Goal: Task Accomplishment & Management: Manage account settings

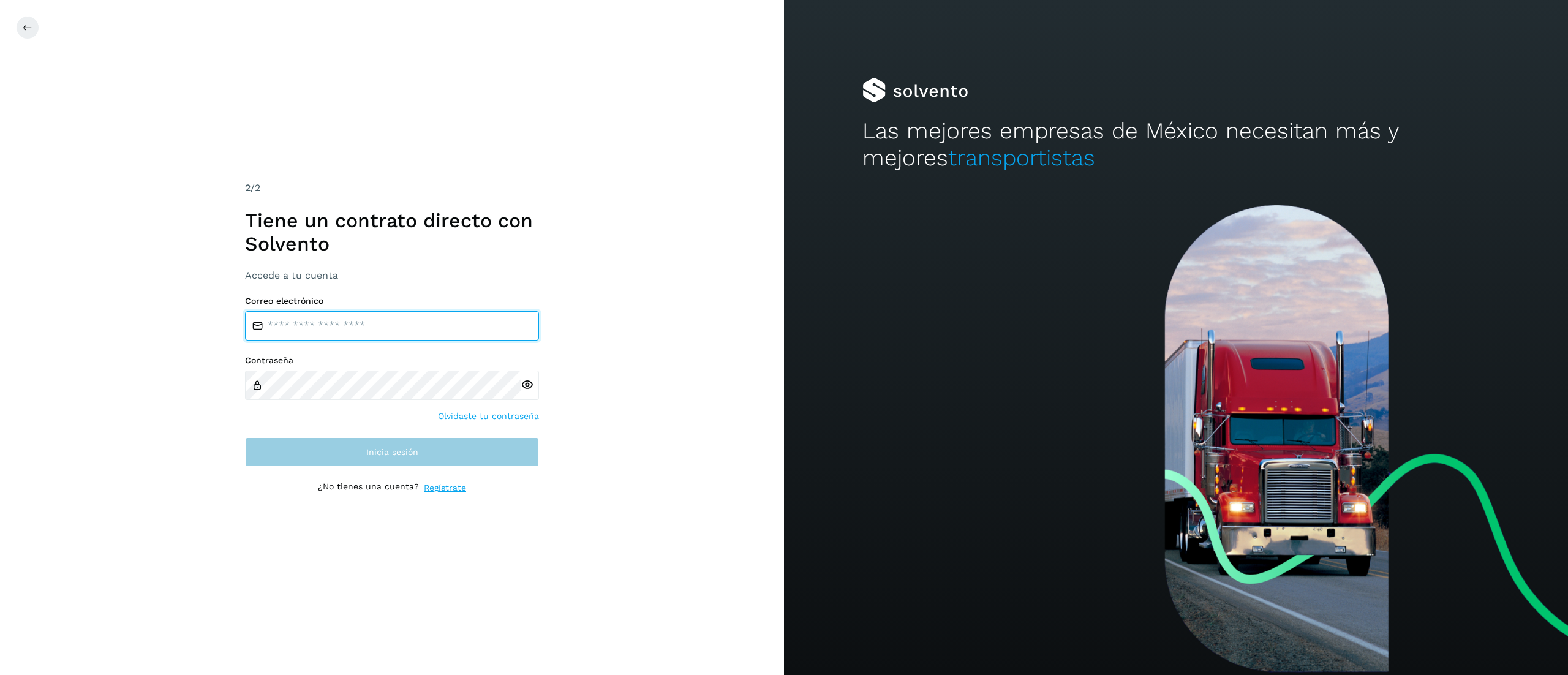
type input "**********"
click at [348, 452] on button "Inicia sesión" at bounding box center [392, 452] width 294 height 30
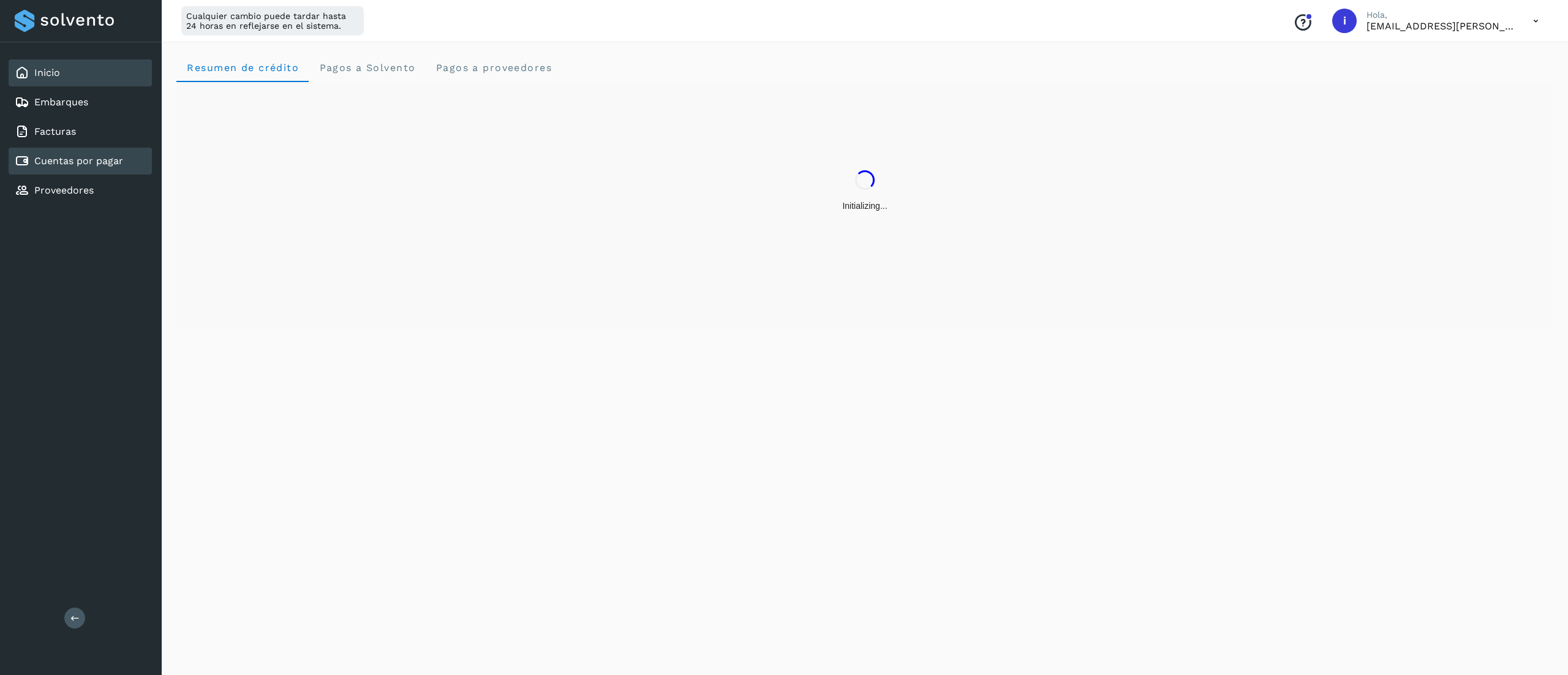
click at [133, 156] on div "Cuentas por pagar" at bounding box center [80, 162] width 143 height 27
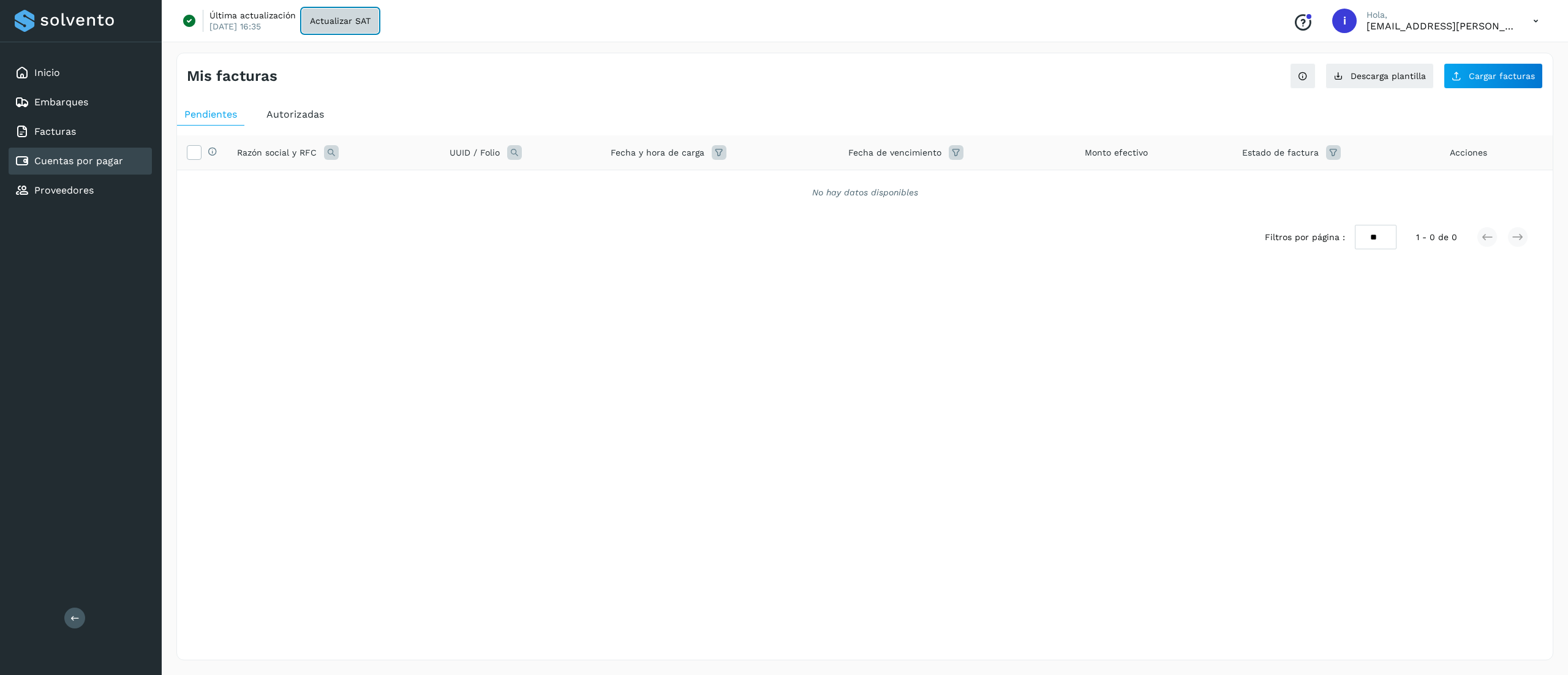
click at [338, 22] on span "Actualizar SAT" at bounding box center [340, 21] width 60 height 9
click at [784, 24] on div "Descargando facturas... Este proceso puede tardar algo de tiempo... Conoce nues…" at bounding box center [865, 21] width 1406 height 43
click at [792, 14] on div "Descargando facturas... Este proceso puede tardar algo de tiempo... Conoce nues…" at bounding box center [865, 21] width 1406 height 43
click at [304, 104] on div "Autorizadas" at bounding box center [295, 114] width 72 height 22
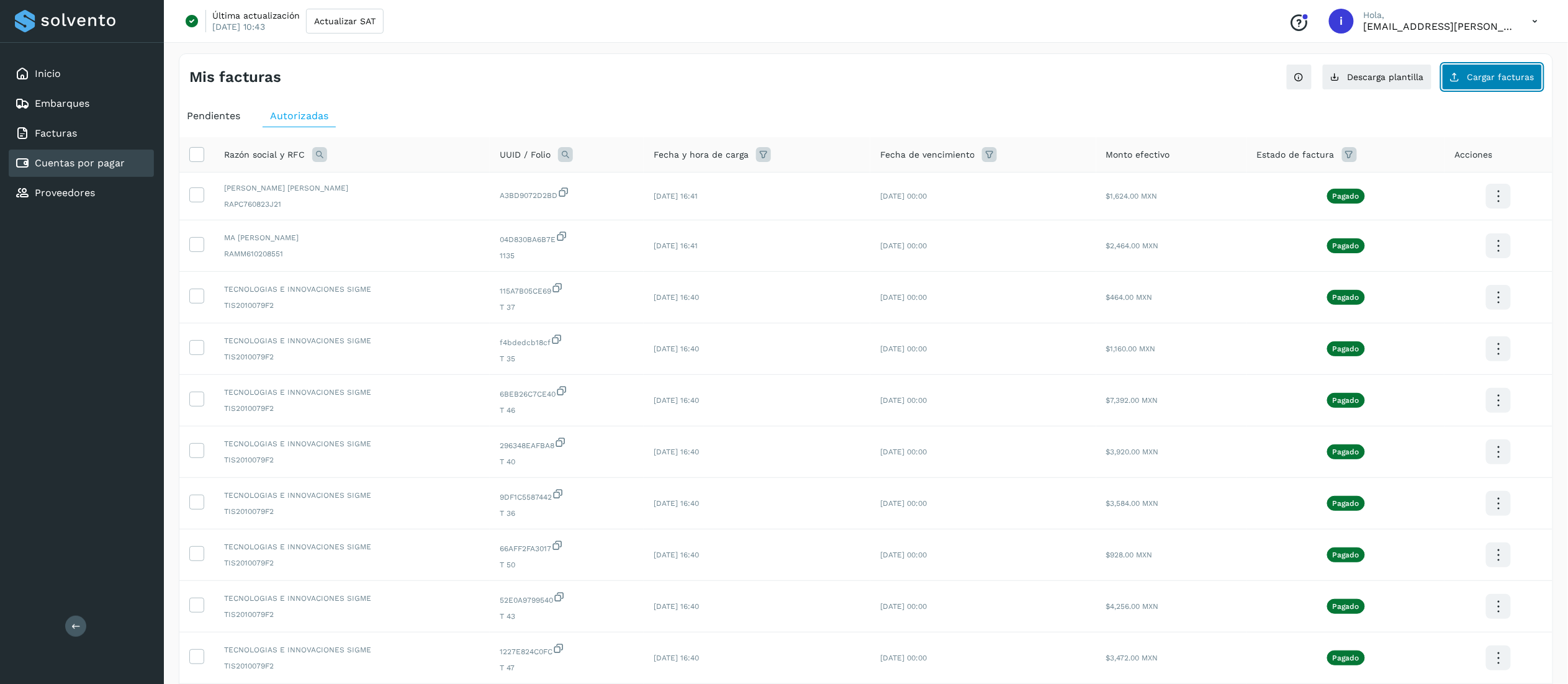
click at [1478, 74] on span "Cargar facturas" at bounding box center [1500, 77] width 67 height 9
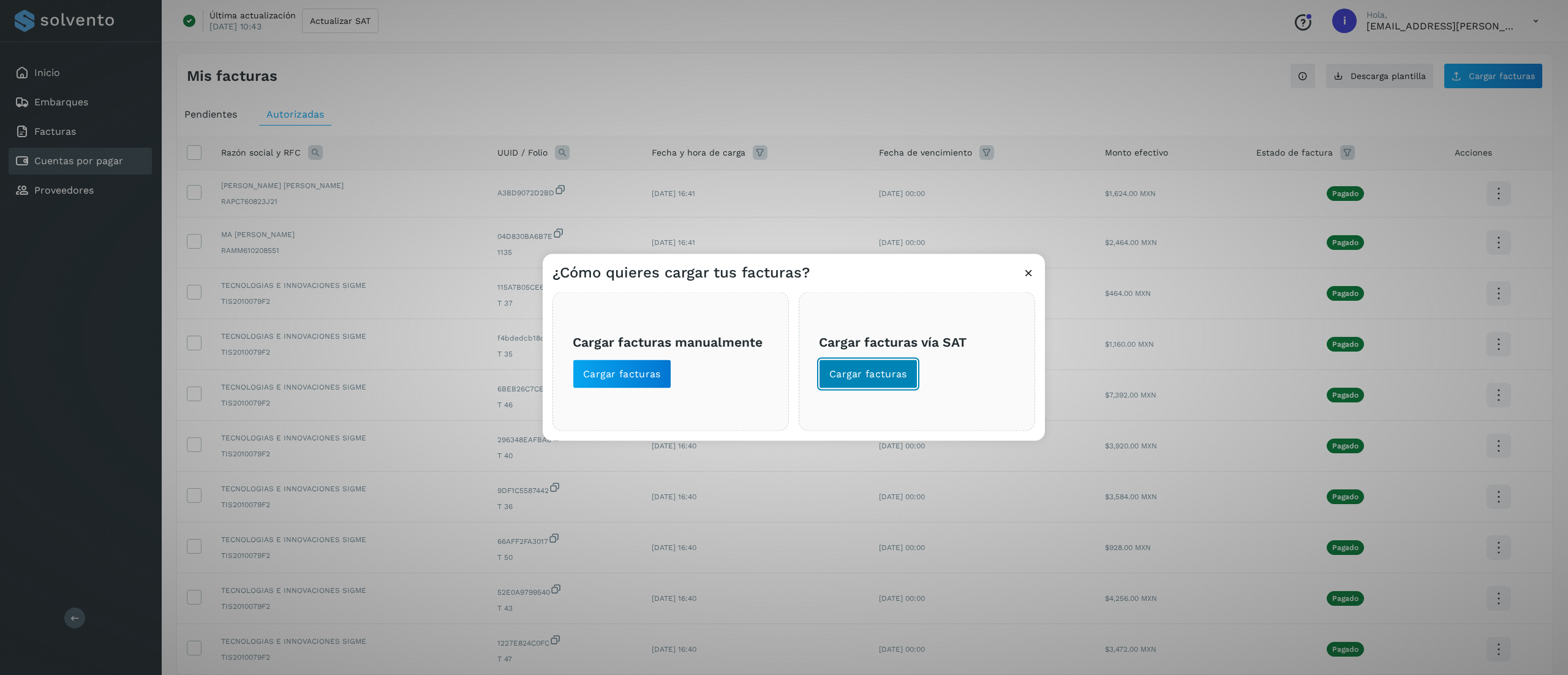
click at [882, 383] on button "Cargar facturas" at bounding box center [868, 374] width 99 height 30
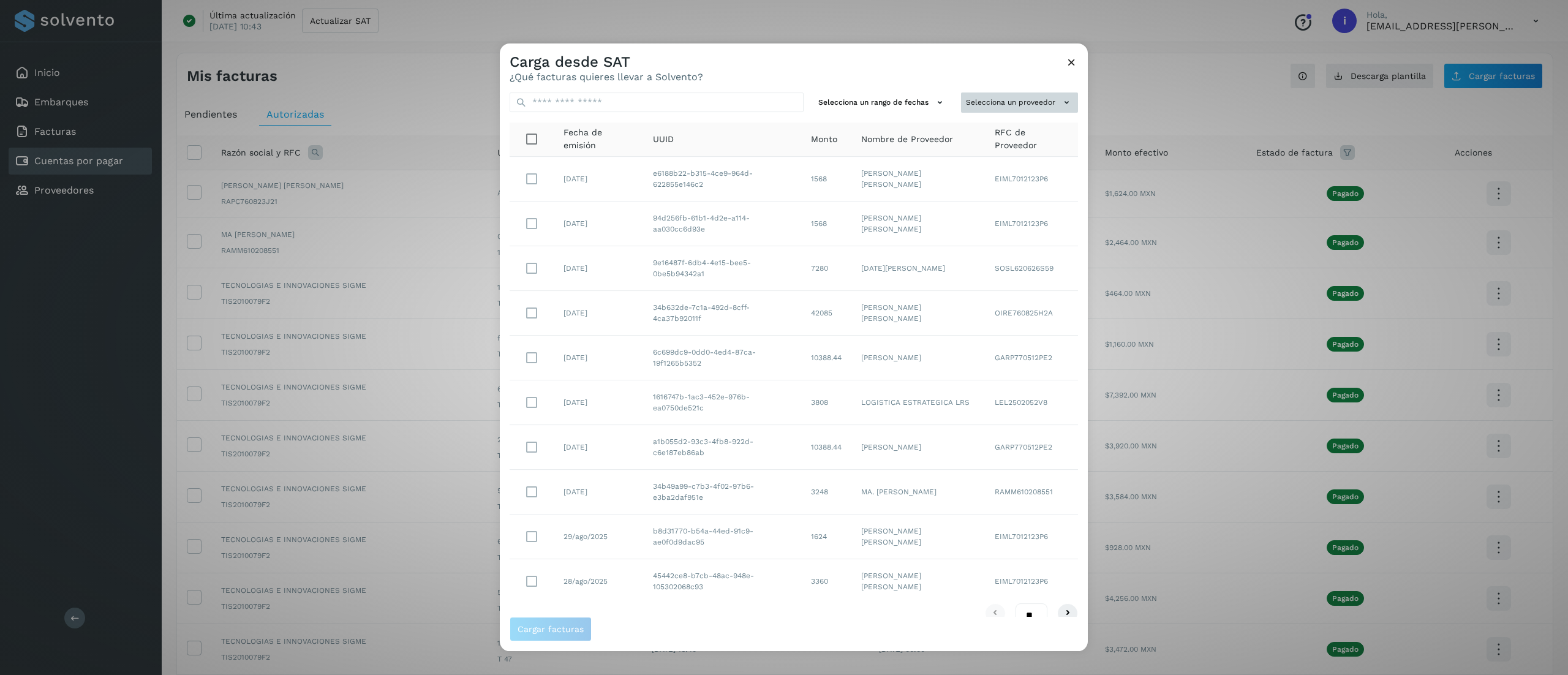
click at [1005, 110] on button "Selecciona un proveedor" at bounding box center [1020, 102] width 117 height 20
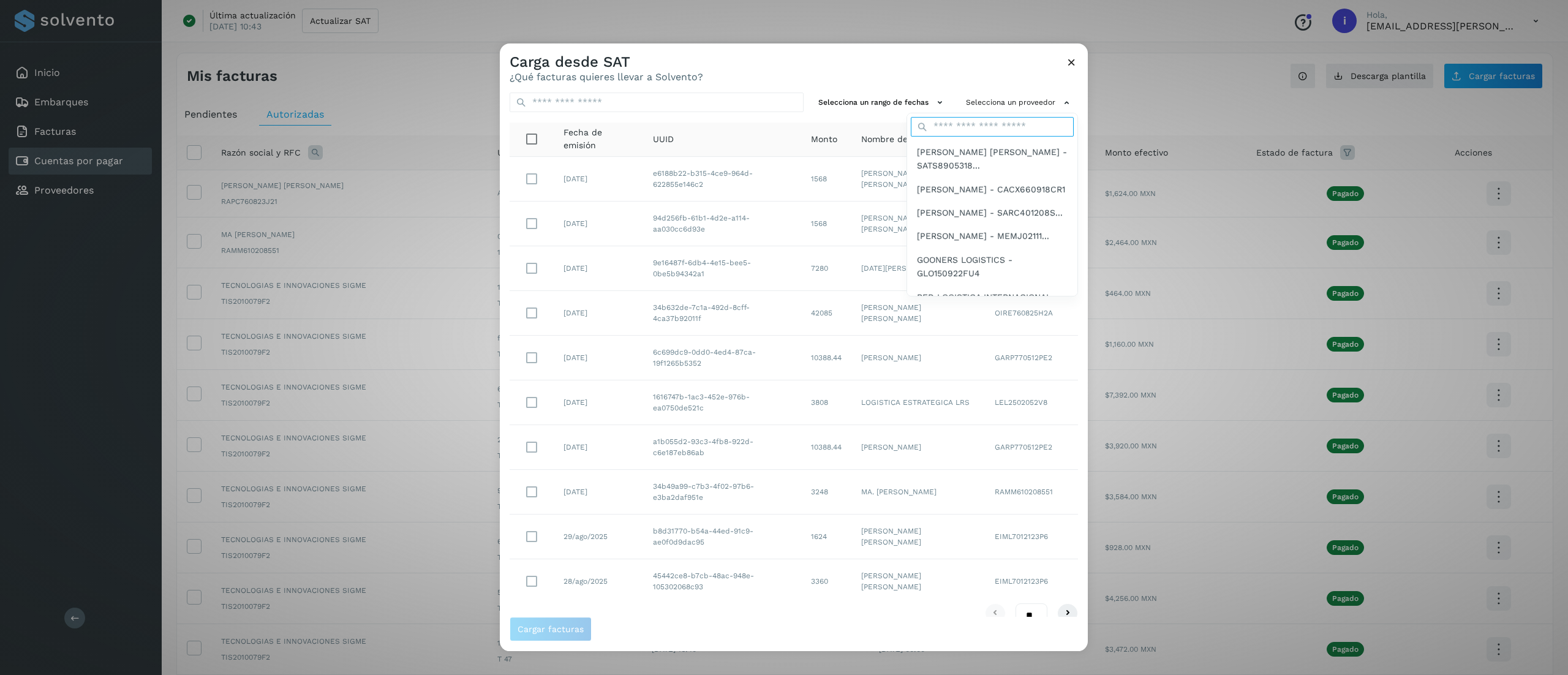
click at [1009, 127] on input "text" at bounding box center [992, 127] width 163 height 19
type input "****"
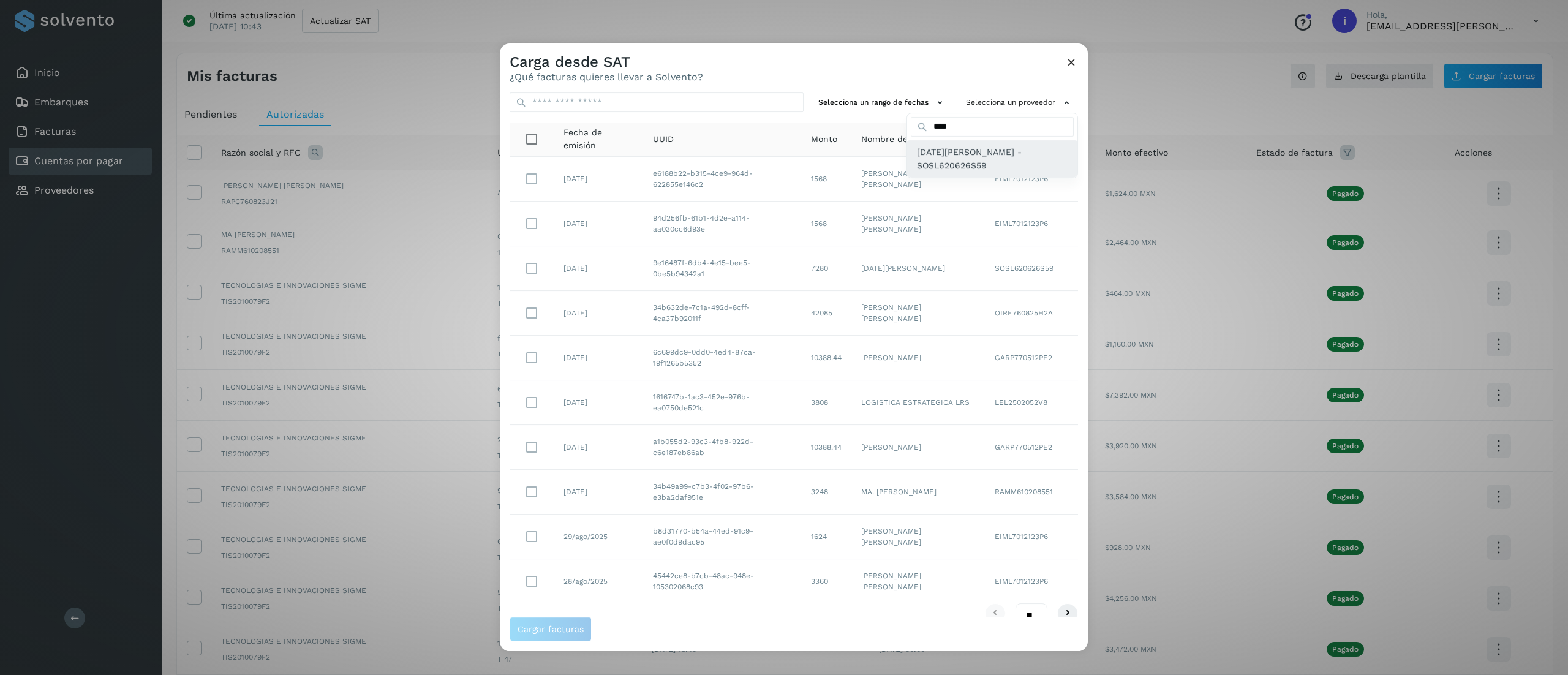
click at [993, 156] on span "[DATE][PERSON_NAME] - SOSL620626S59" at bounding box center [992, 159] width 150 height 27
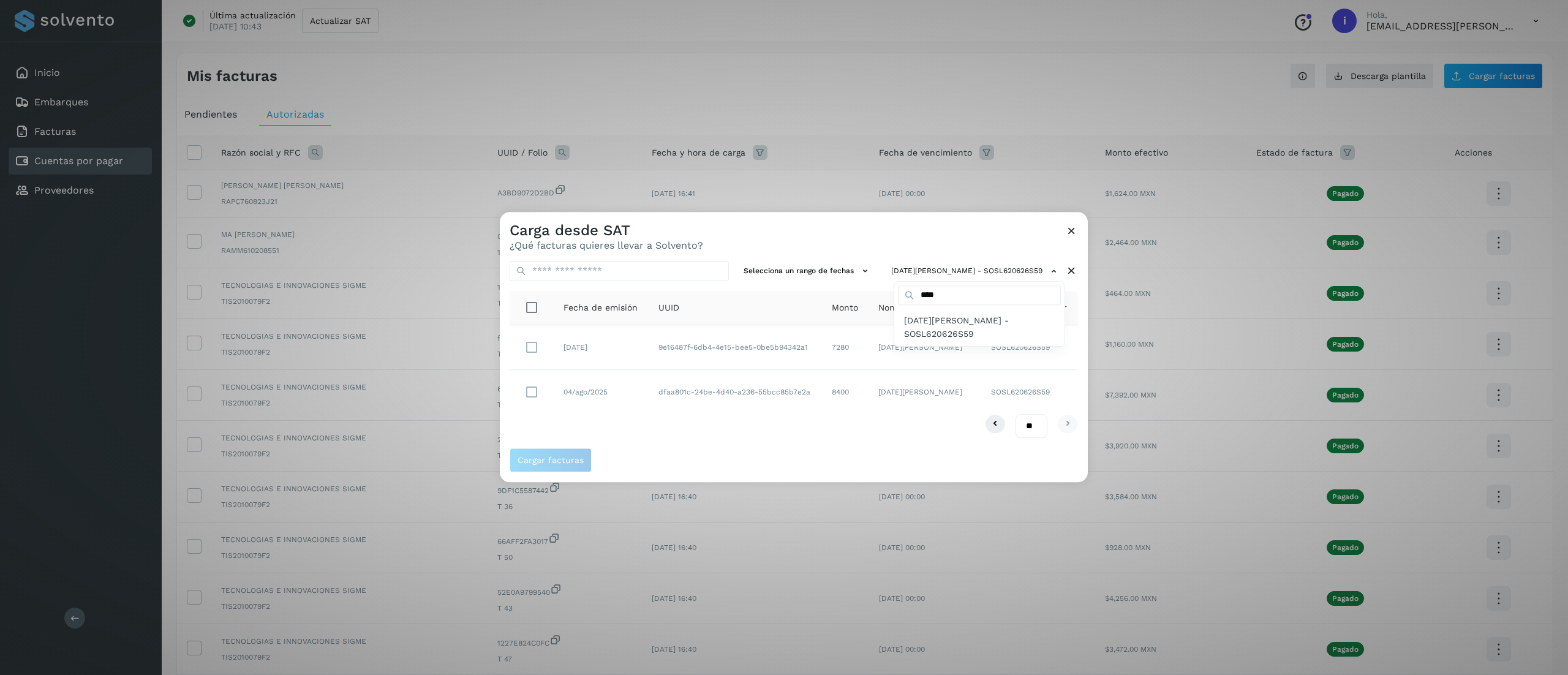
click at [830, 236] on div at bounding box center [1283, 550] width 1568 height 675
click at [576, 458] on span "Cargar facturas" at bounding box center [551, 460] width 66 height 9
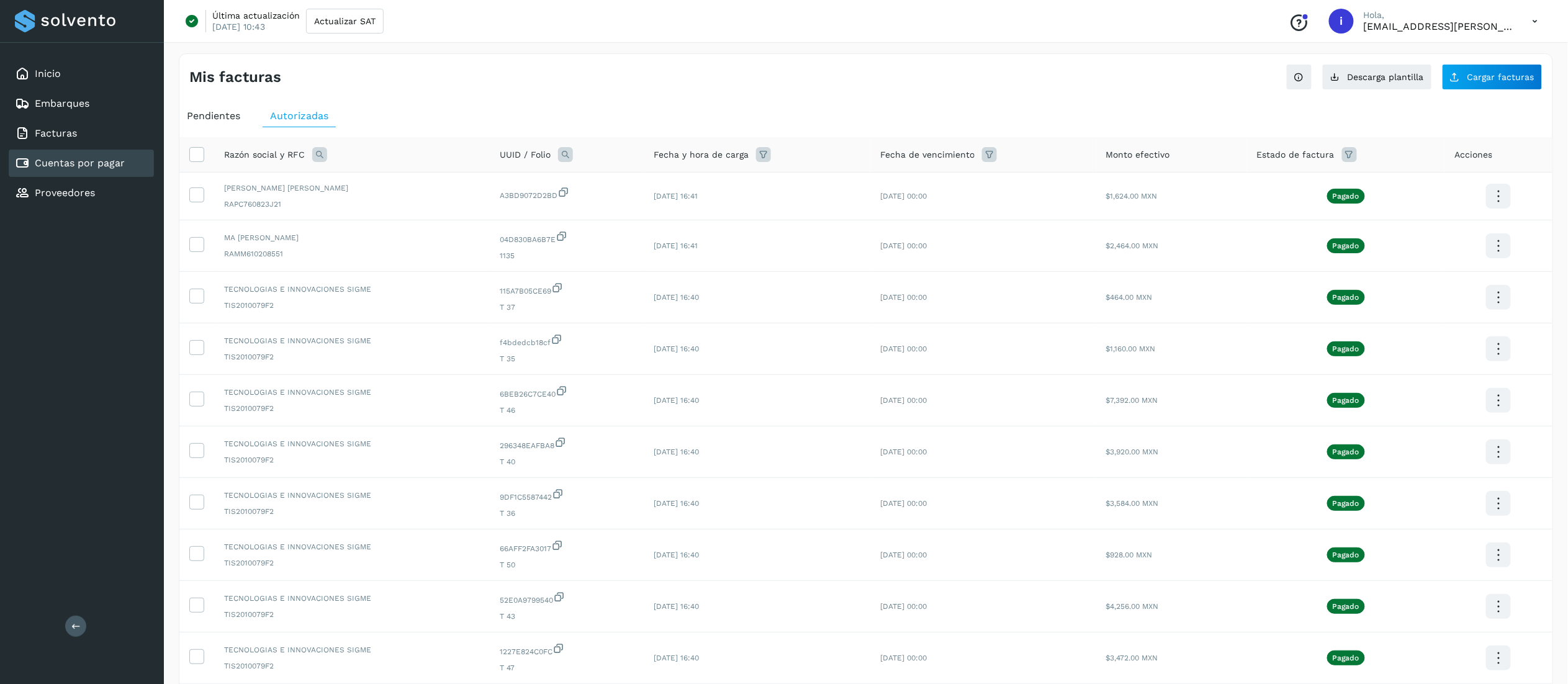
click at [231, 112] on span "Pendientes" at bounding box center [213, 116] width 54 height 11
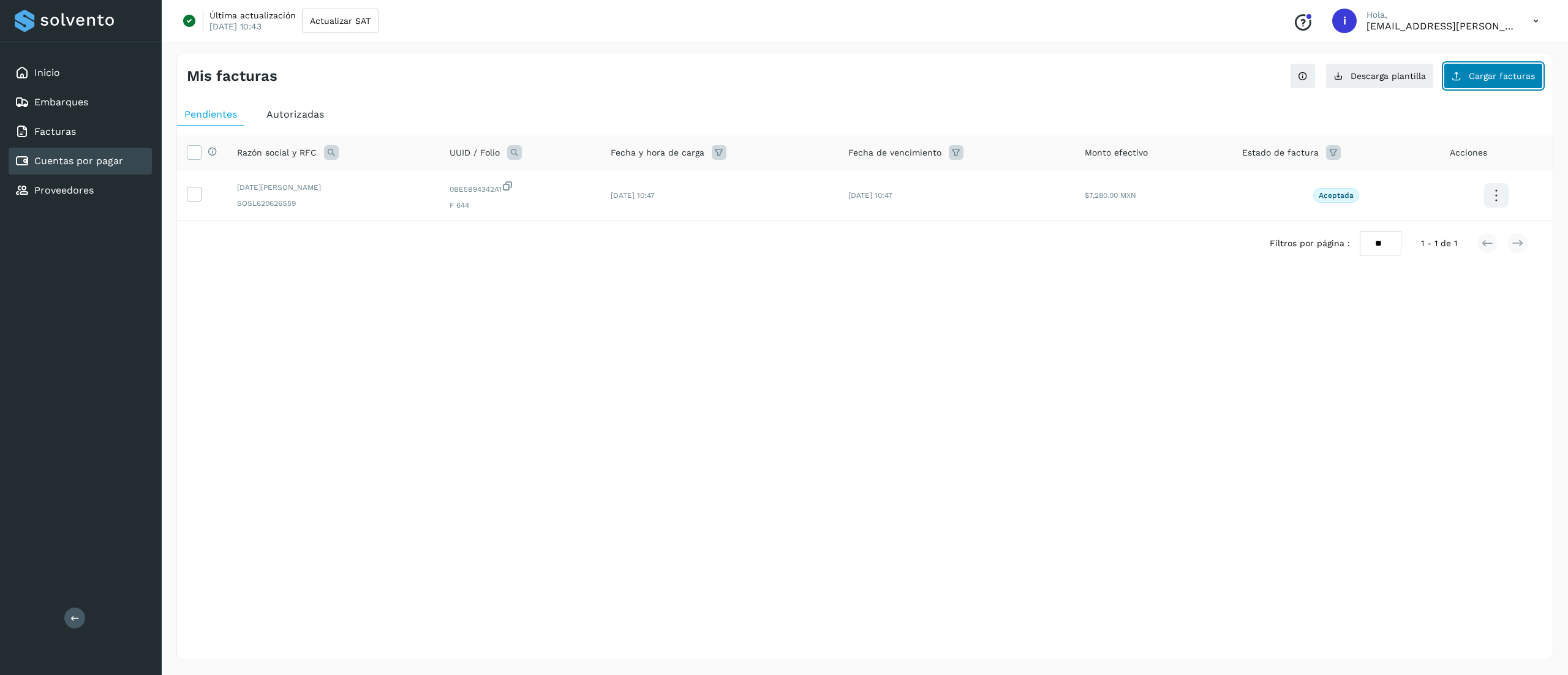
click at [1509, 72] on span "Cargar facturas" at bounding box center [1501, 76] width 66 height 9
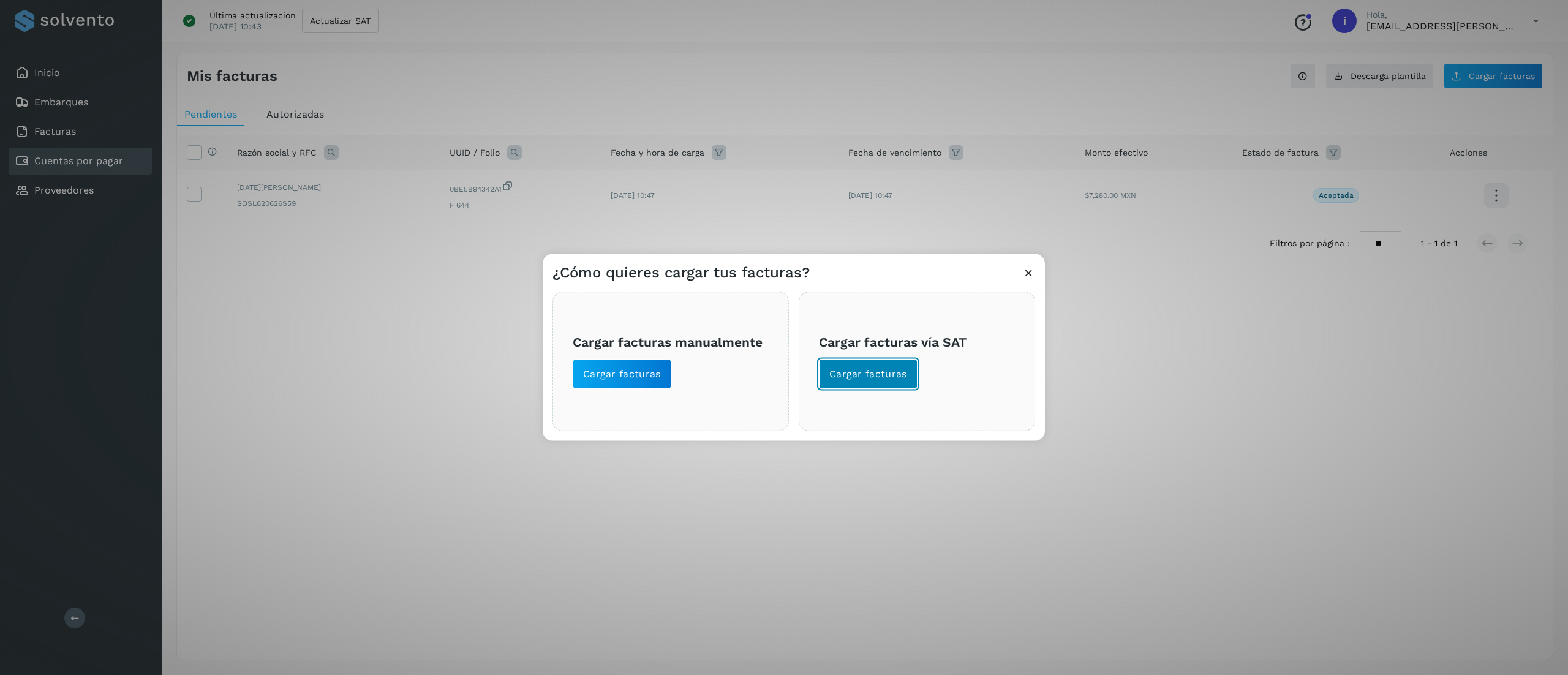
click at [870, 379] on span "Cargar facturas" at bounding box center [868, 374] width 78 height 14
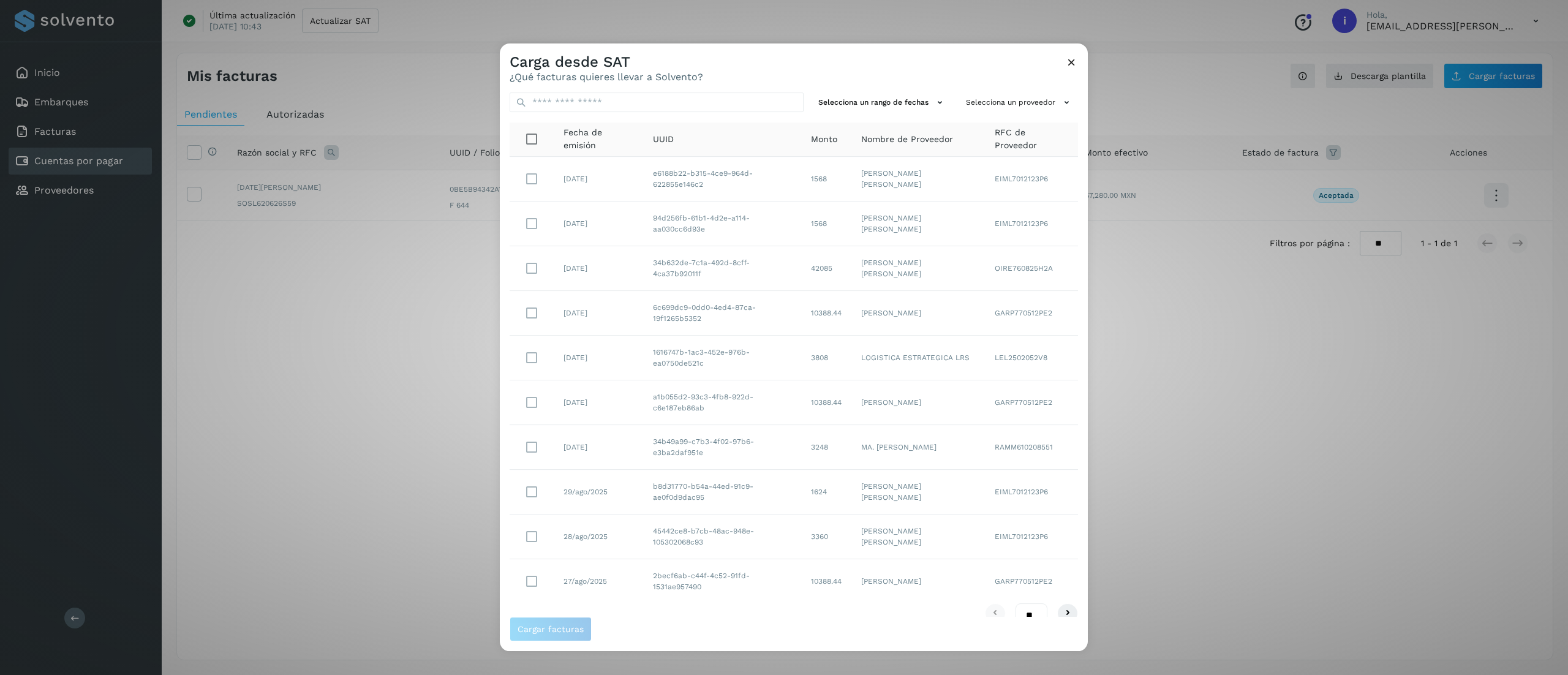
click at [703, 91] on div "Selecciona un rango de fechas Selecciona un proveedor Fecha de emisión UUID Mon…" at bounding box center [794, 350] width 588 height 534
click at [706, 102] on input "text" at bounding box center [657, 102] width 294 height 19
paste input "**********"
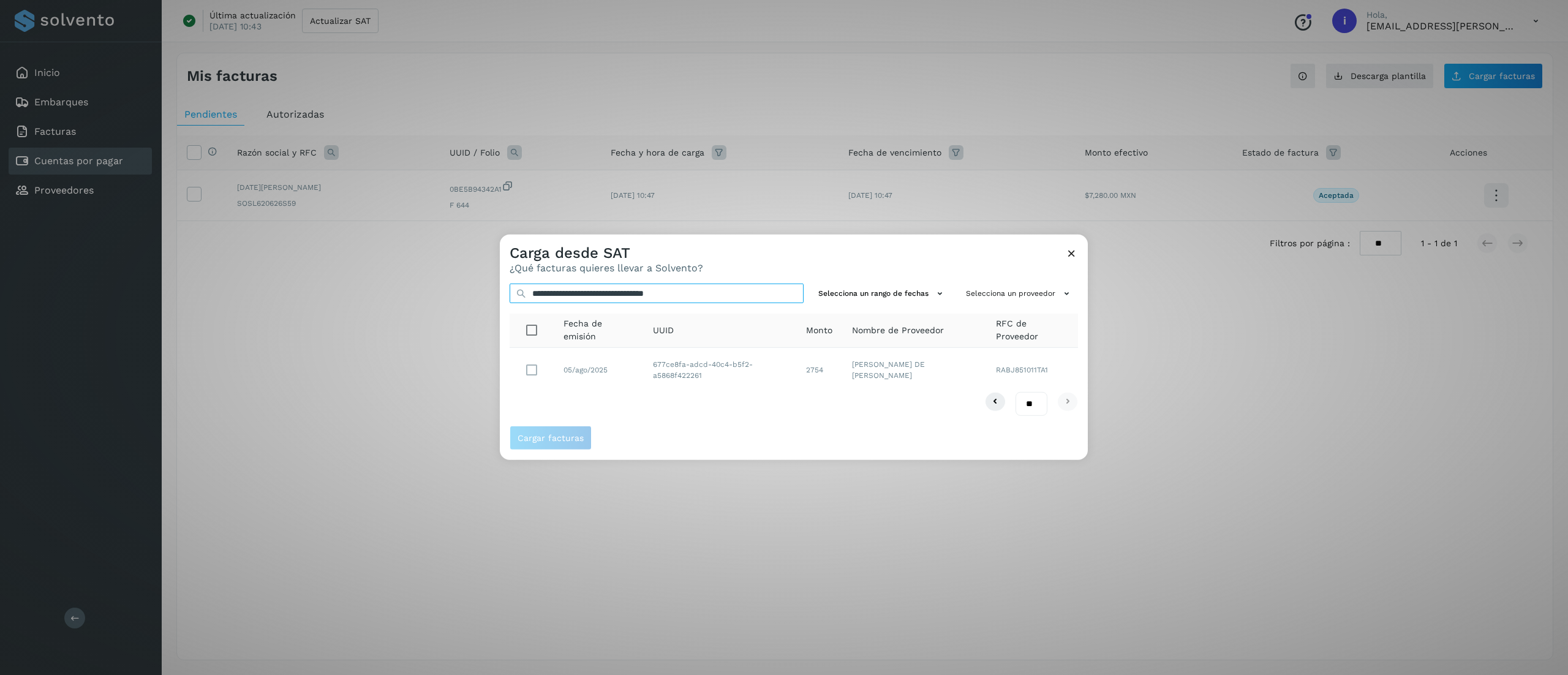
type input "**********"
click at [542, 436] on span "Cargar facturas" at bounding box center [551, 438] width 66 height 9
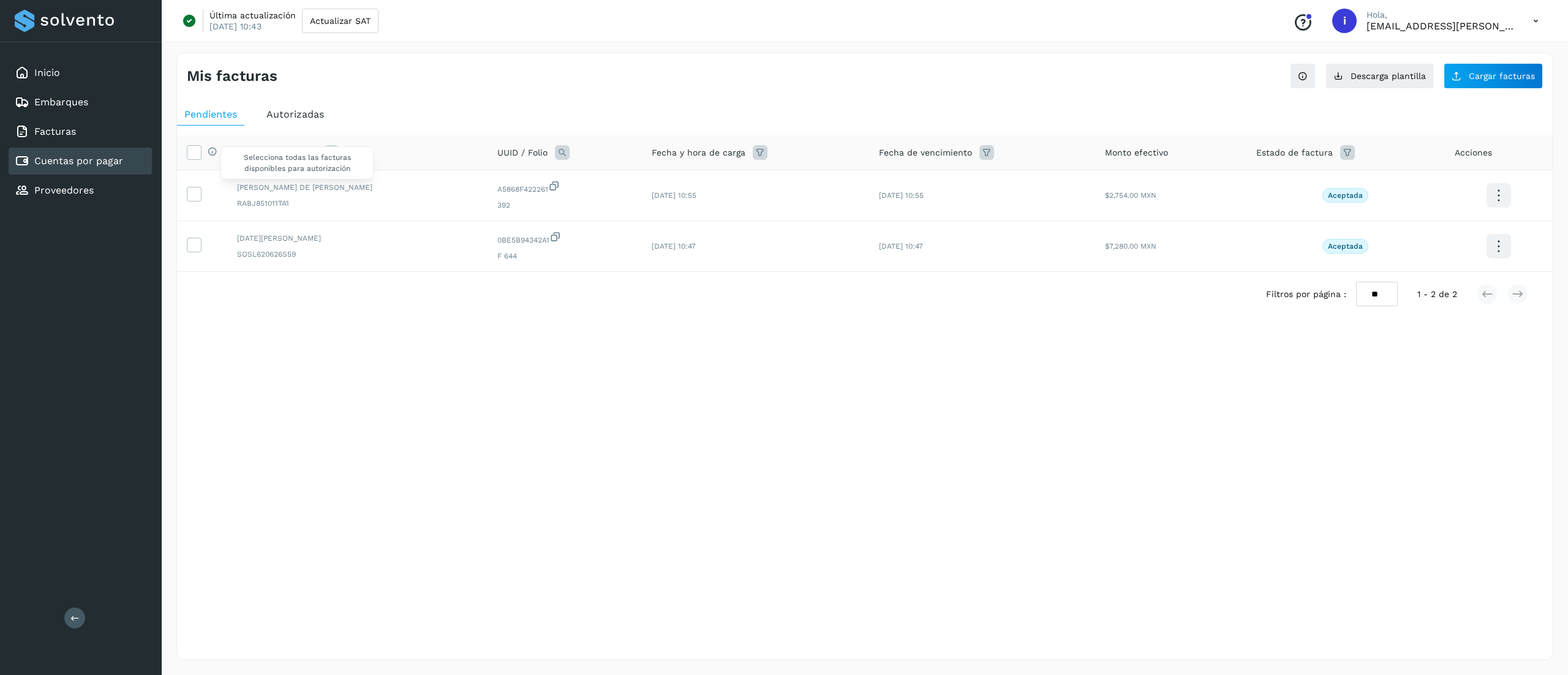
click at [202, 156] on div "Selecciona todas las facturas disponibles para autorización" at bounding box center [210, 153] width 16 height 13
click at [189, 153] on icon at bounding box center [194, 152] width 13 height 13
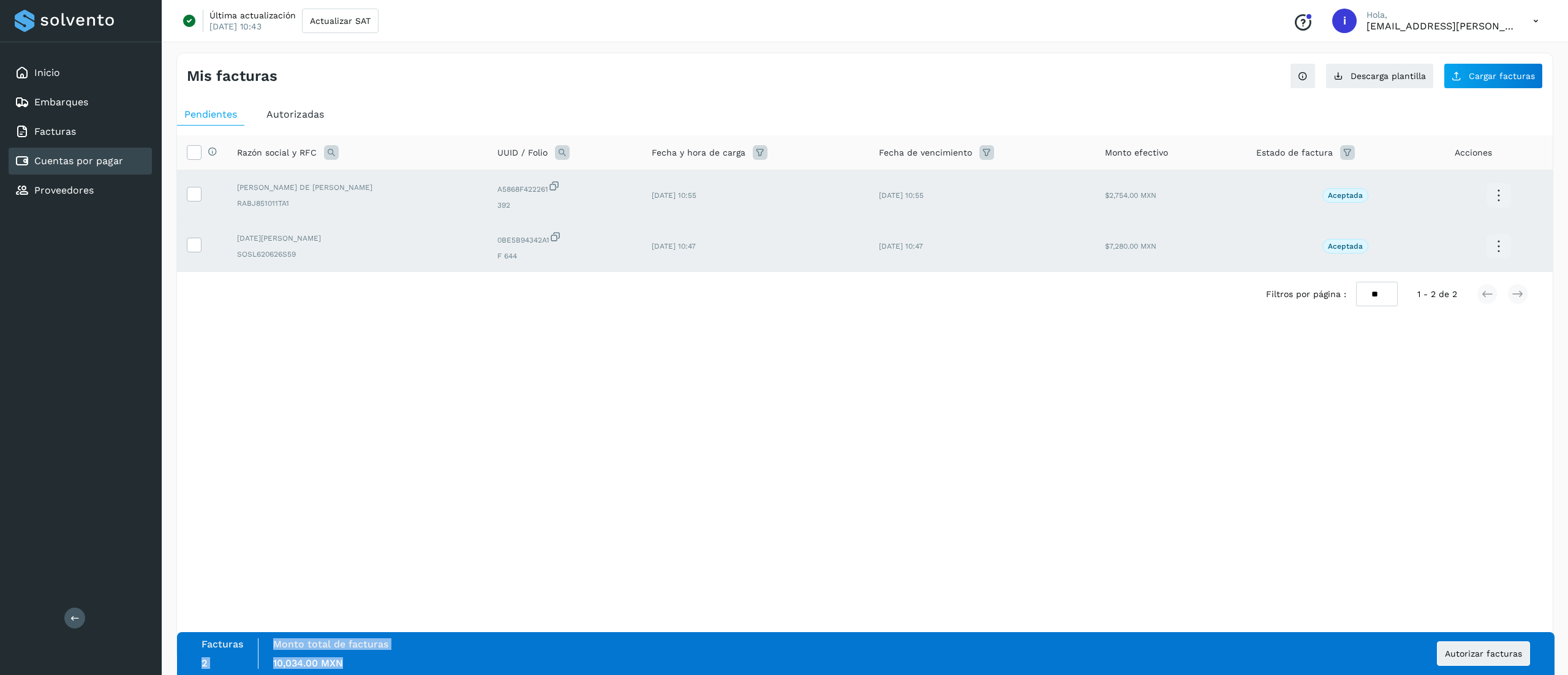
drag, startPoint x: 346, startPoint y: 660, endPoint x: 248, endPoint y: 666, distance: 98.2
click at [248, 666] on div "Facturas 2 Monto total de facturas Monto total 10,034.00 MXN" at bounding box center [302, 653] width 202 height 31
click at [282, 668] on span "10,034.00 MXN" at bounding box center [308, 663] width 70 height 11
drag, startPoint x: 270, startPoint y: 668, endPoint x: 313, endPoint y: 664, distance: 43.2
click at [313, 664] on div "Monto total de facturas Monto total 10,034.00 MXN" at bounding box center [331, 653] width 145 height 31
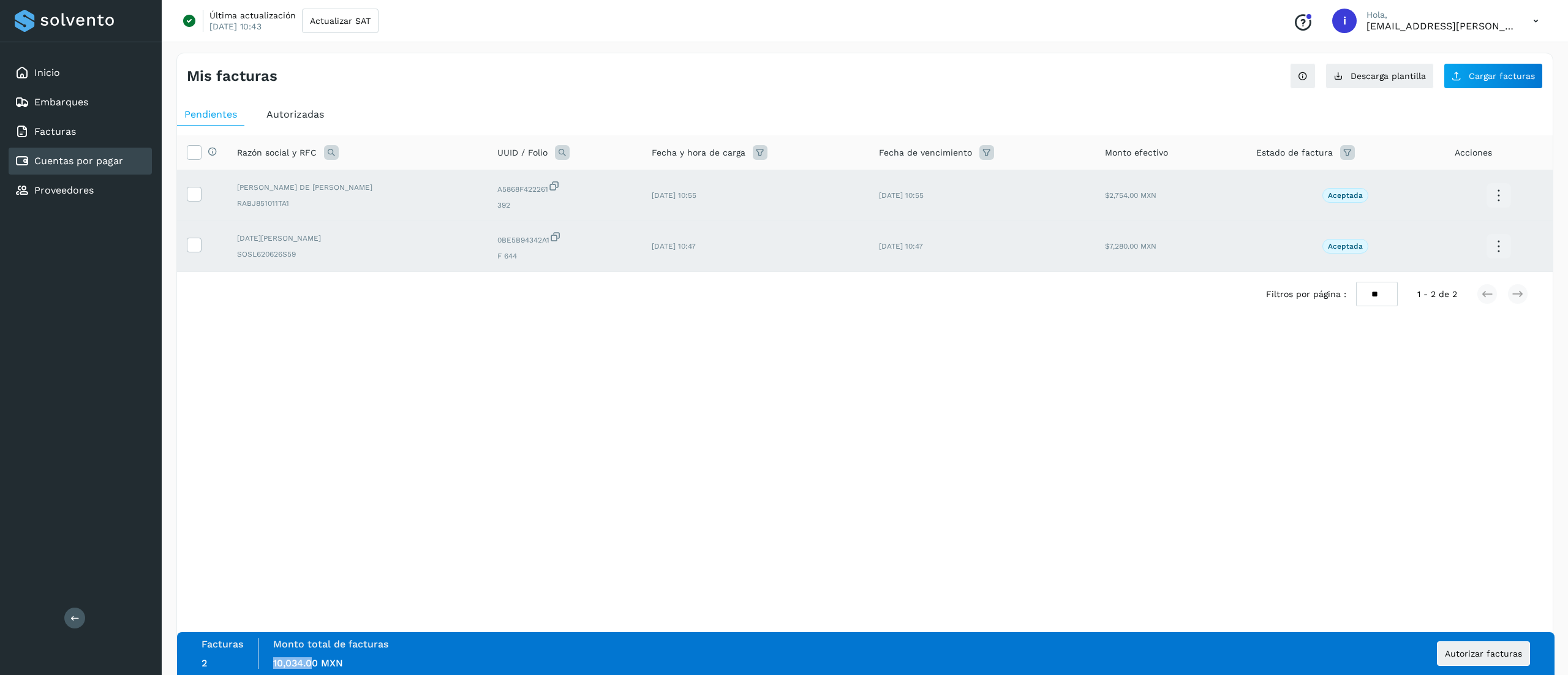
copy span "10,034.0"
click at [1491, 657] on span "Autorizar facturas" at bounding box center [1484, 653] width 77 height 9
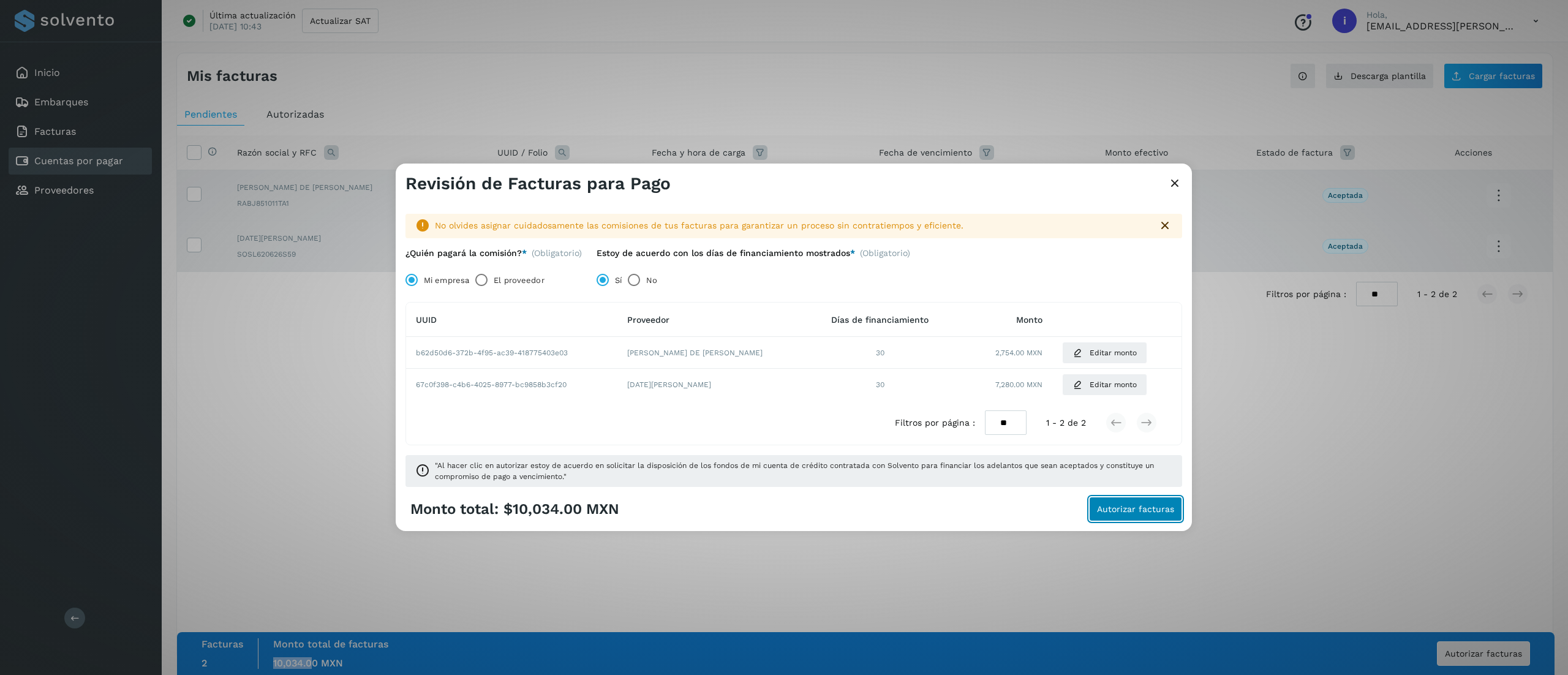
click at [1152, 507] on span "Autorizar facturas" at bounding box center [1136, 509] width 77 height 9
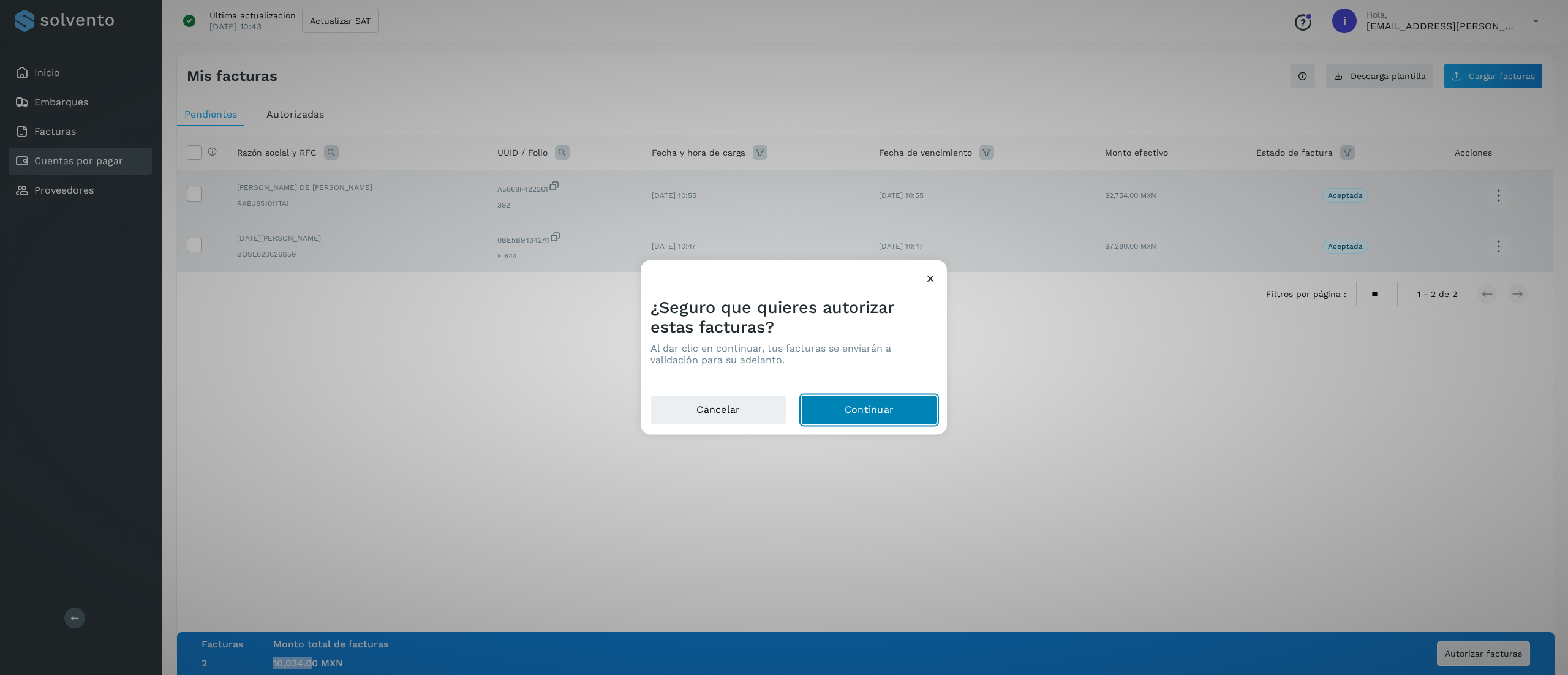
click at [907, 411] on button "Continuar" at bounding box center [869, 410] width 136 height 30
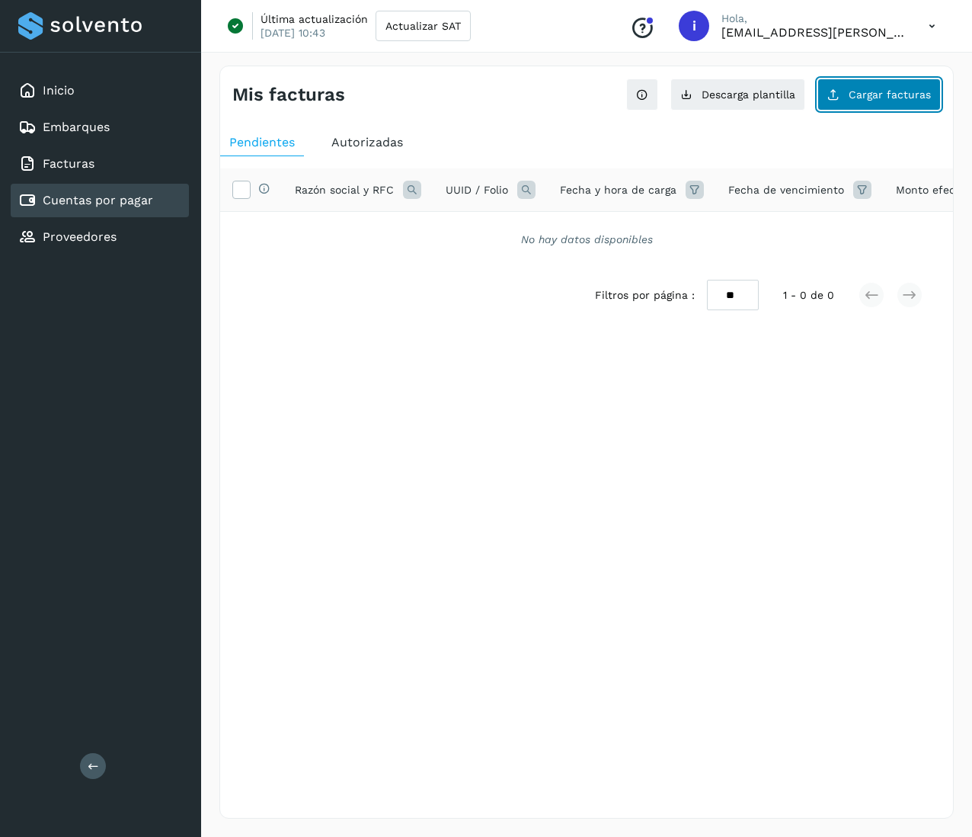
click at [852, 82] on button "Cargar facturas" at bounding box center [879, 94] width 123 height 32
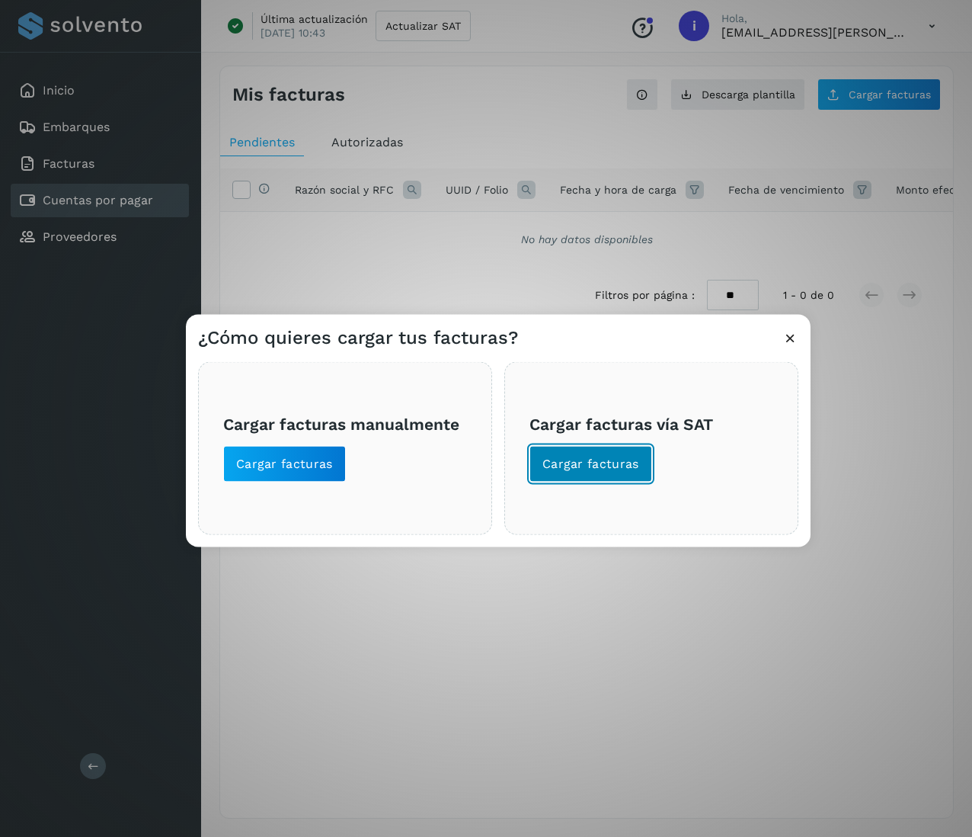
click at [573, 461] on span "Cargar facturas" at bounding box center [591, 464] width 97 height 17
